Goal: Task Accomplishment & Management: Complete application form

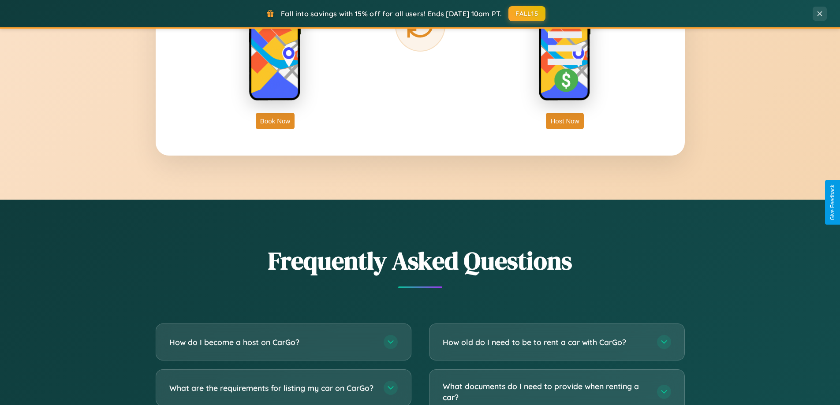
scroll to position [1697, 0]
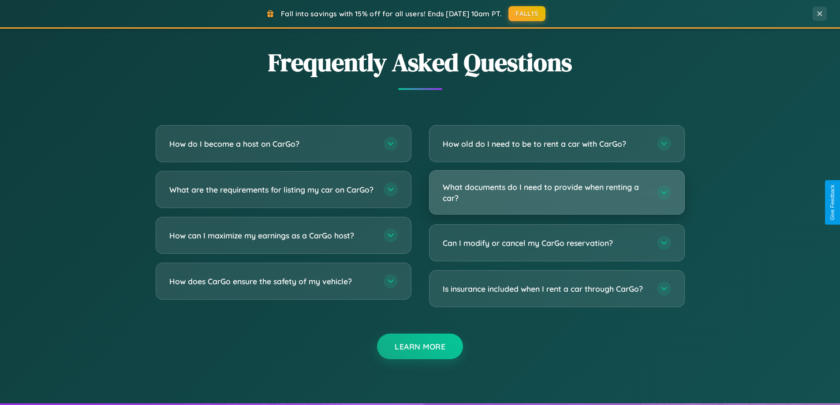
click at [557, 192] on h3 "What documents do I need to provide when renting a car?" at bounding box center [546, 193] width 206 height 22
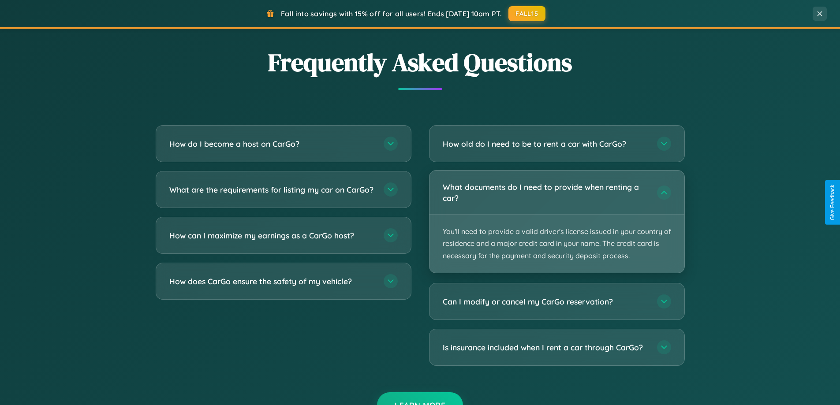
click at [557, 221] on p "You'll need to provide a valid driver's license issued in your country of resid…" at bounding box center [557, 244] width 255 height 58
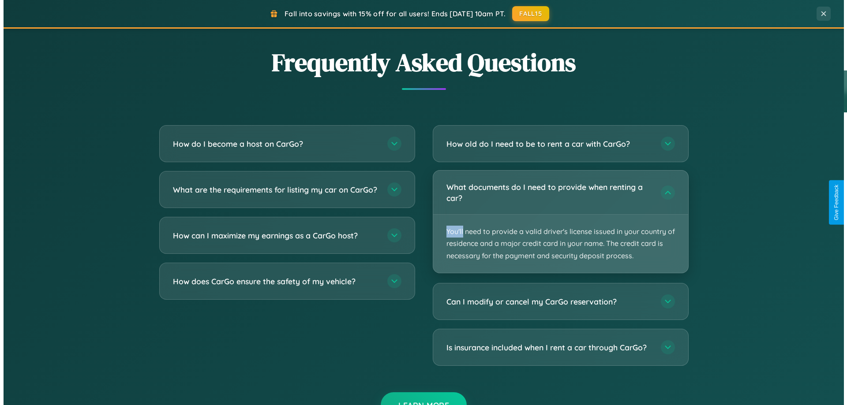
scroll to position [0, 0]
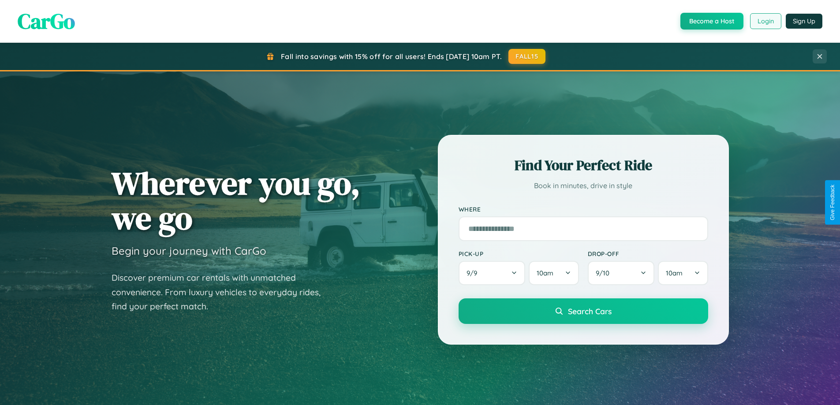
click at [765, 21] on button "Login" at bounding box center [765, 21] width 31 height 16
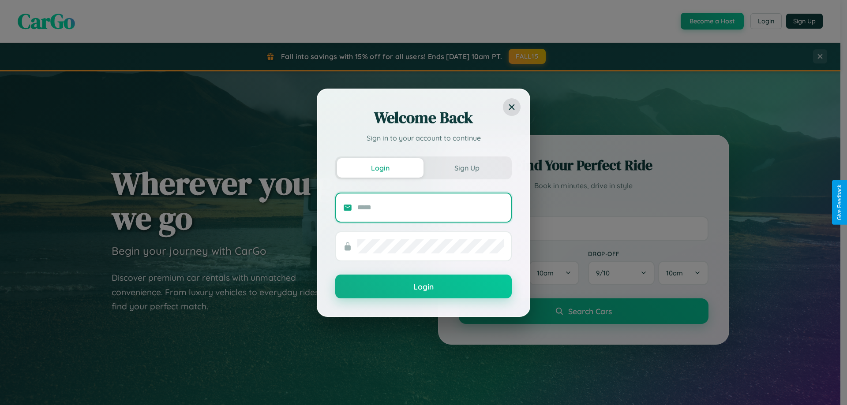
click at [431, 207] on input "text" at bounding box center [430, 208] width 146 height 14
type input "**********"
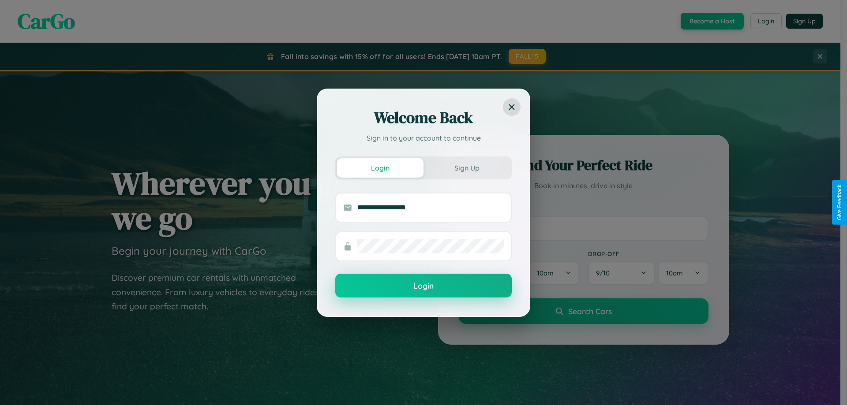
click at [423, 286] on button "Login" at bounding box center [423, 286] width 176 height 24
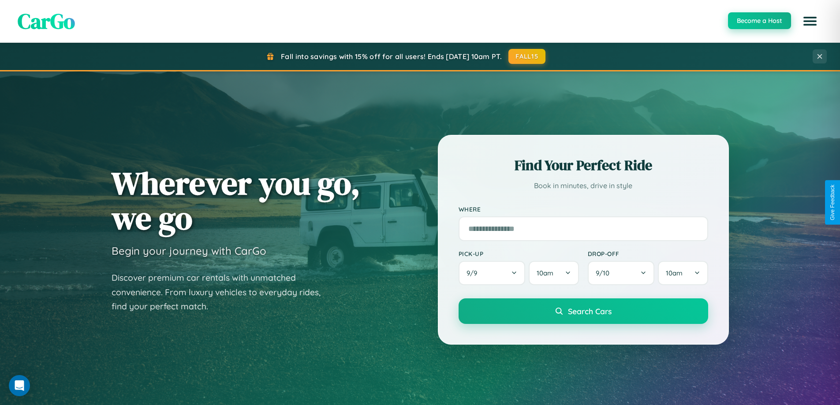
click at [759, 21] on button "Become a Host" at bounding box center [759, 20] width 63 height 17
